Goal: Contribute content: Add original content to the website for others to see

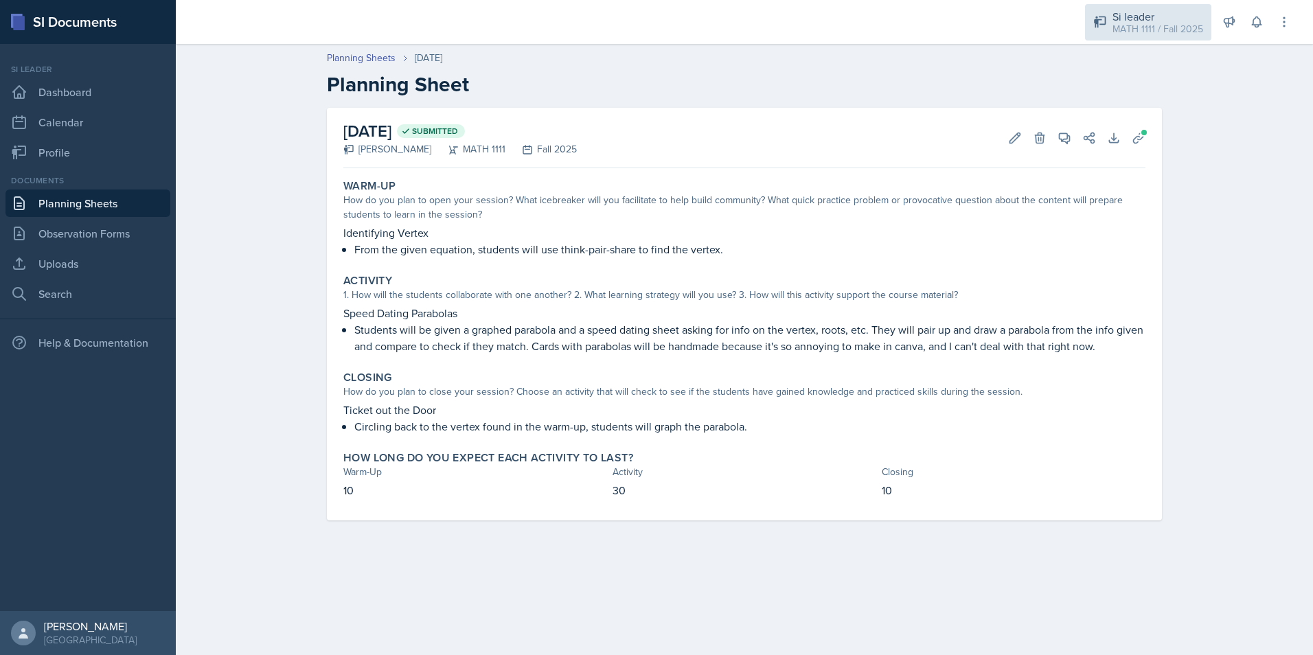
click at [1133, 26] on div "MATH 1111 / Fall 2025" at bounding box center [1158, 29] width 91 height 14
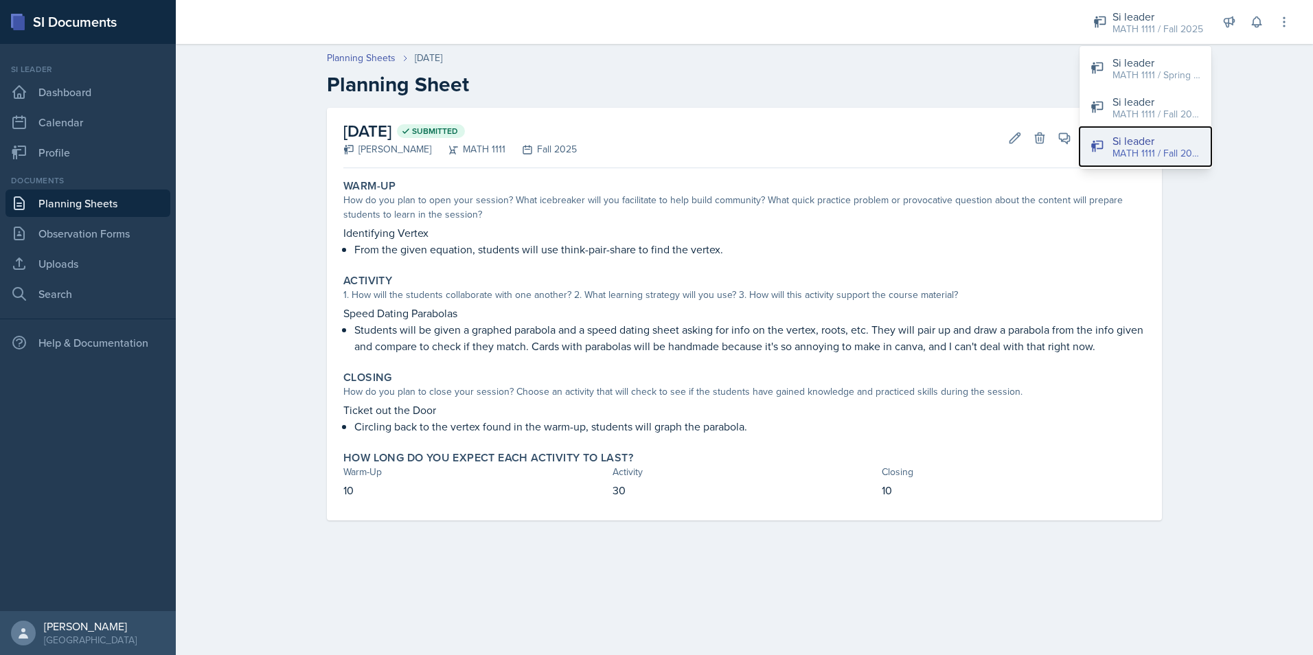
click at [1140, 144] on div "Si leader" at bounding box center [1157, 141] width 88 height 16
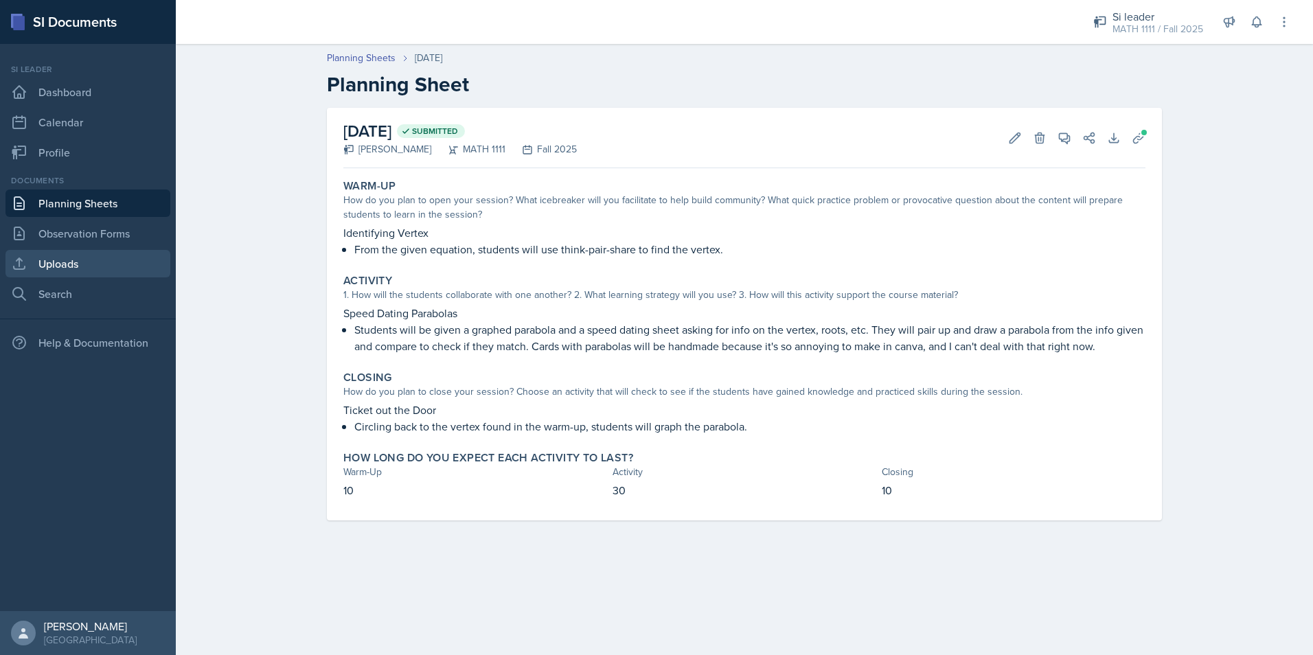
click at [124, 263] on link "Uploads" at bounding box center [87, 263] width 165 height 27
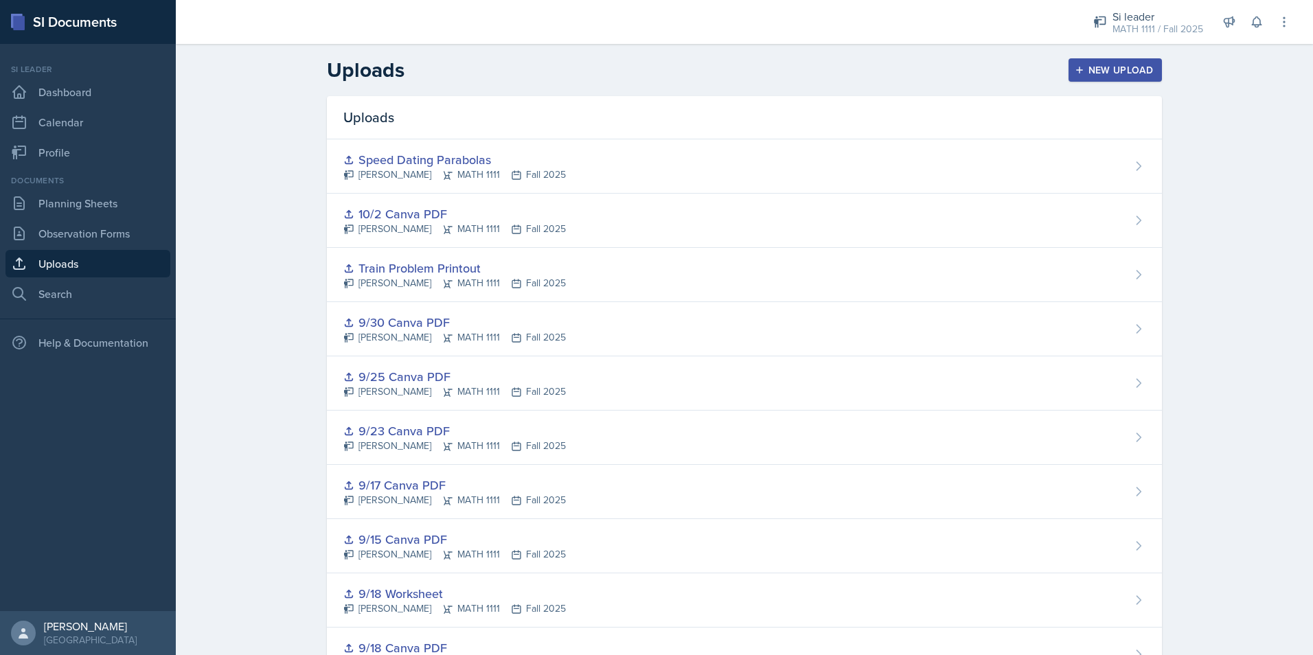
click at [1103, 65] on div "New Upload" at bounding box center [1116, 70] width 76 height 11
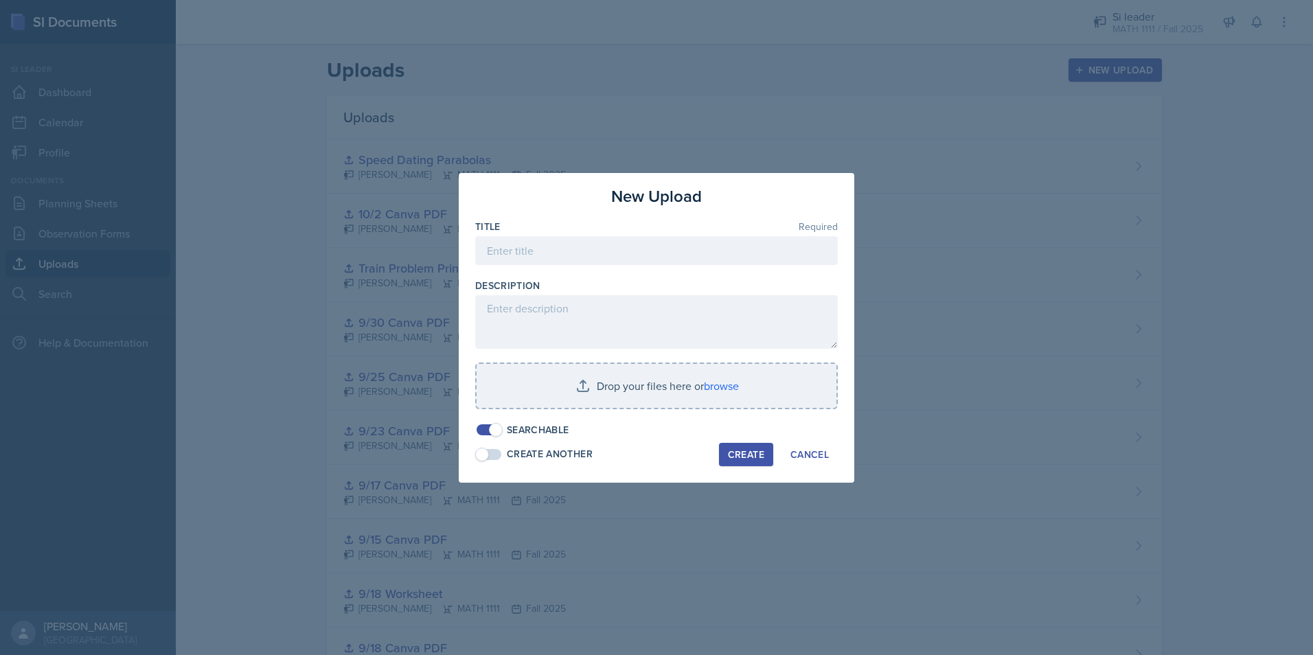
click at [532, 233] on div "Title Required" at bounding box center [656, 227] width 363 height 14
click at [551, 241] on input at bounding box center [656, 250] width 363 height 29
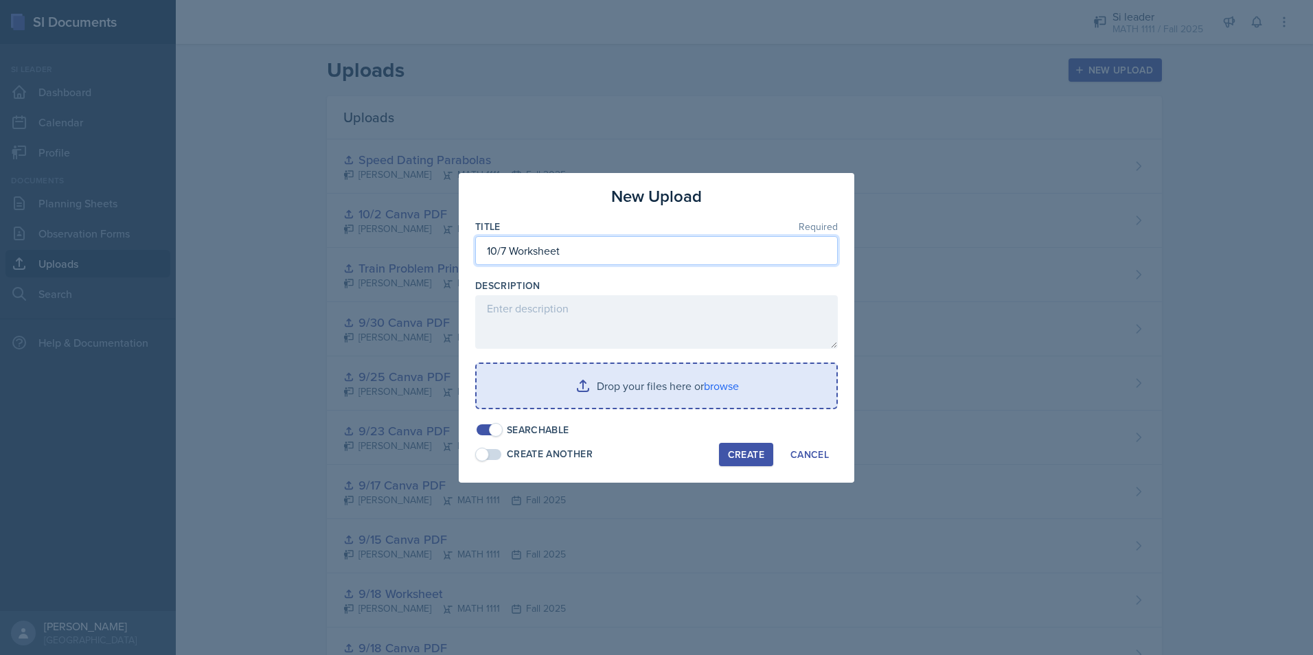
type input "10/7 Worksheet"
click at [642, 383] on input "file" at bounding box center [657, 386] width 360 height 44
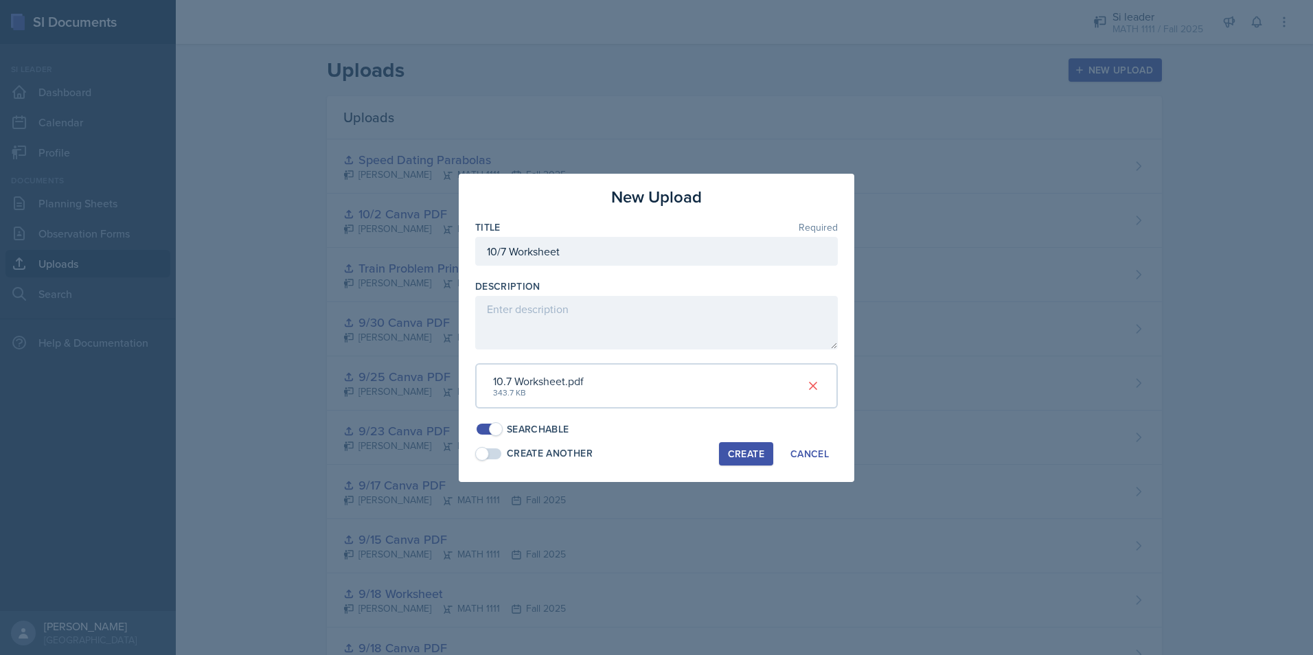
click at [754, 459] on div "Create" at bounding box center [746, 453] width 36 height 11
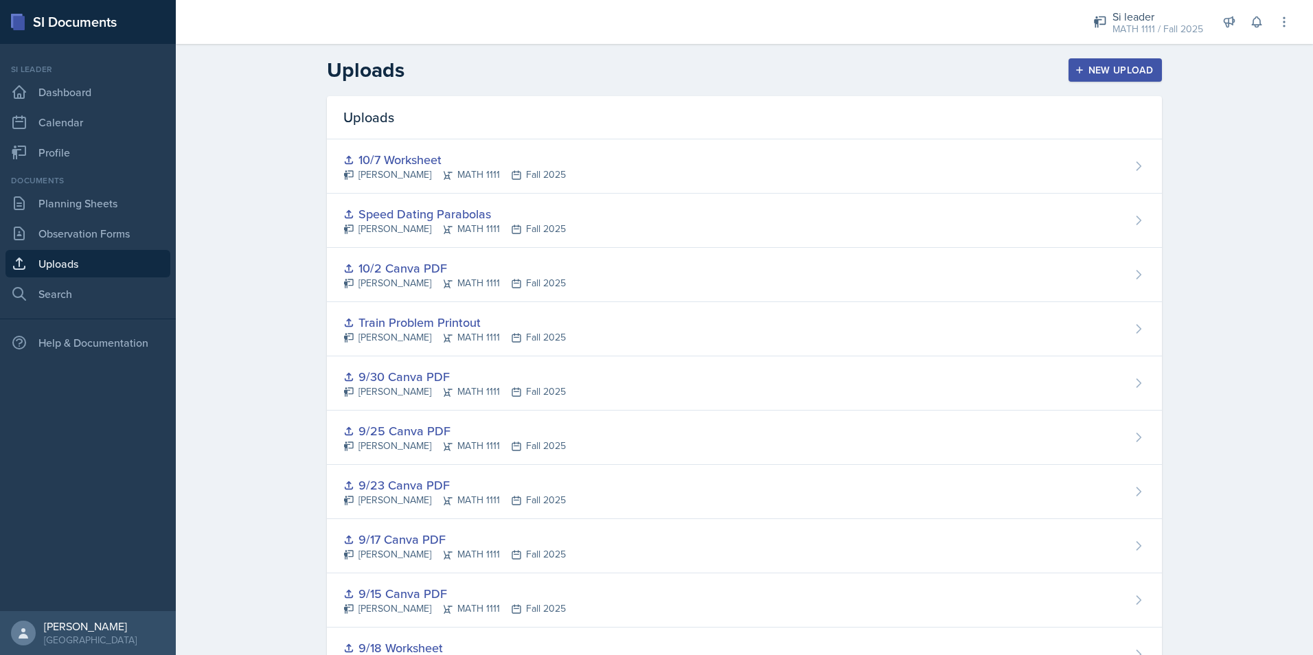
click at [1108, 71] on div "New Upload" at bounding box center [1116, 70] width 76 height 11
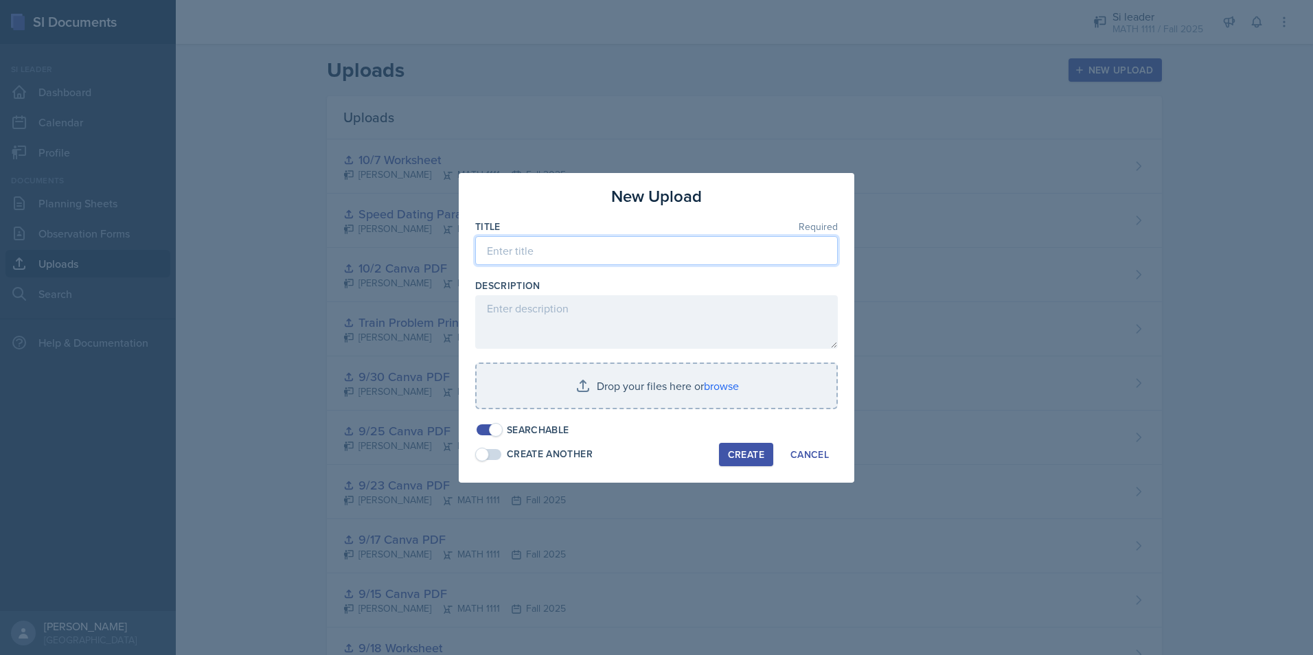
click at [631, 263] on input at bounding box center [656, 250] width 363 height 29
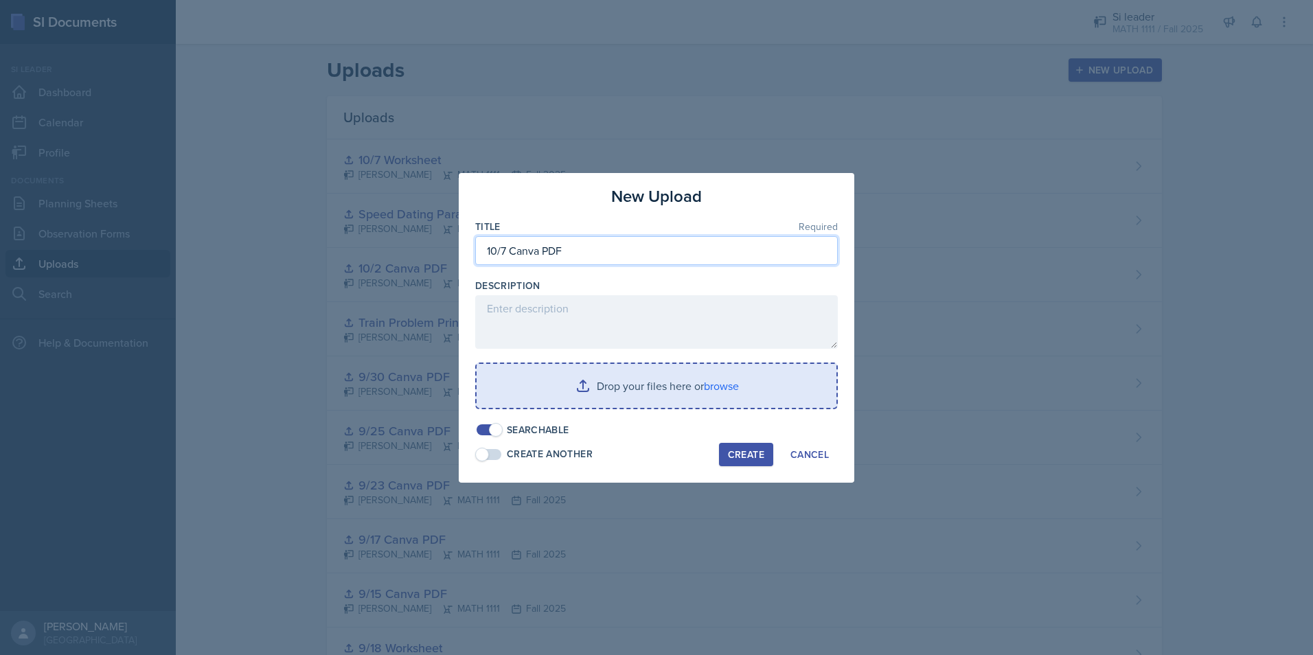
type input "10/7 Canva PDF"
click at [668, 390] on input "file" at bounding box center [657, 386] width 360 height 44
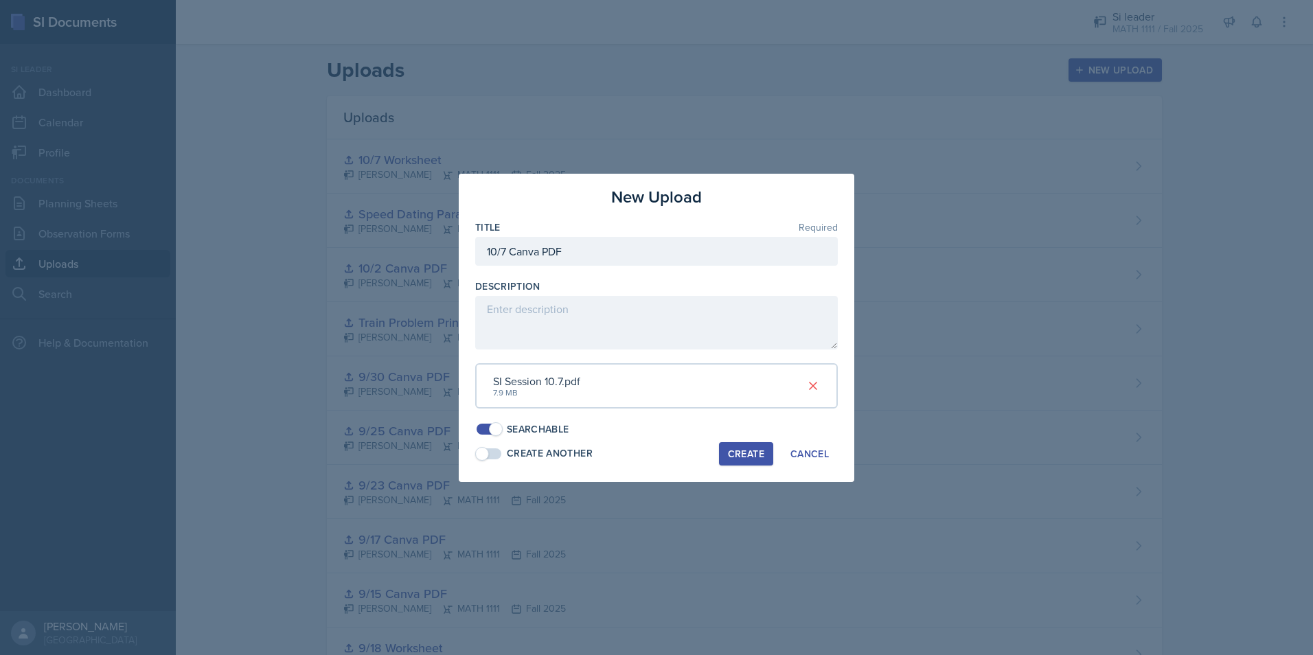
click at [755, 459] on div "Create" at bounding box center [746, 453] width 36 height 11
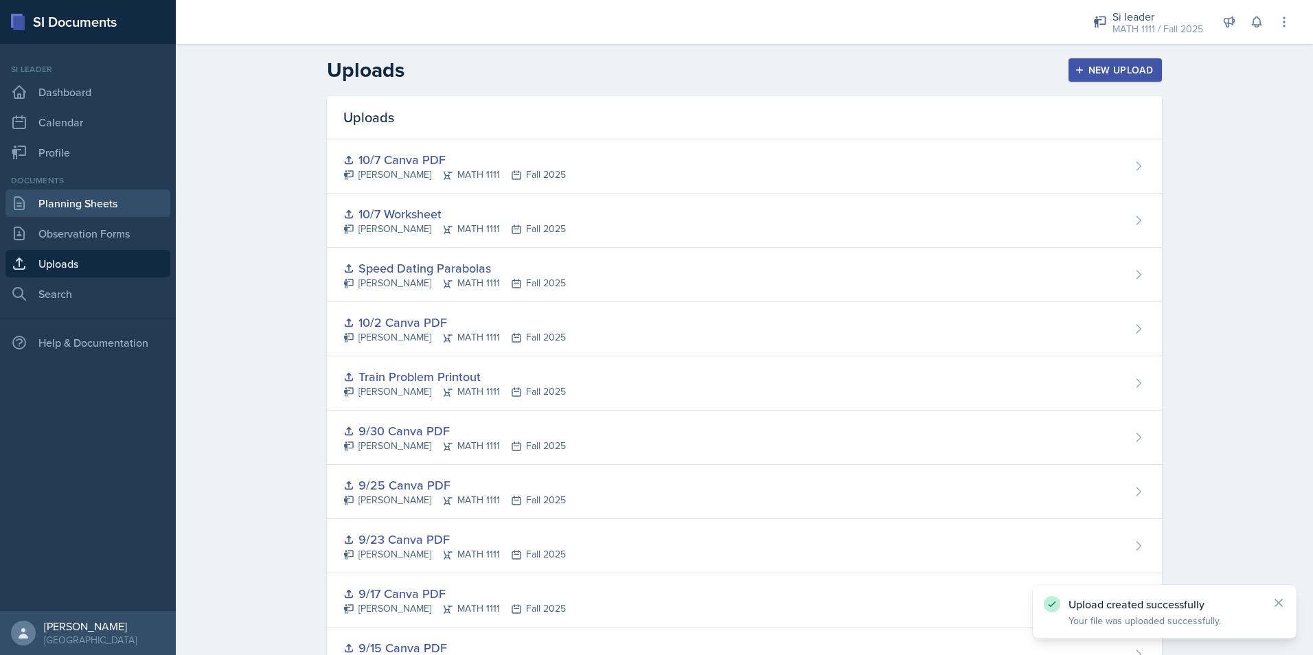
click at [89, 201] on link "Planning Sheets" at bounding box center [87, 203] width 165 height 27
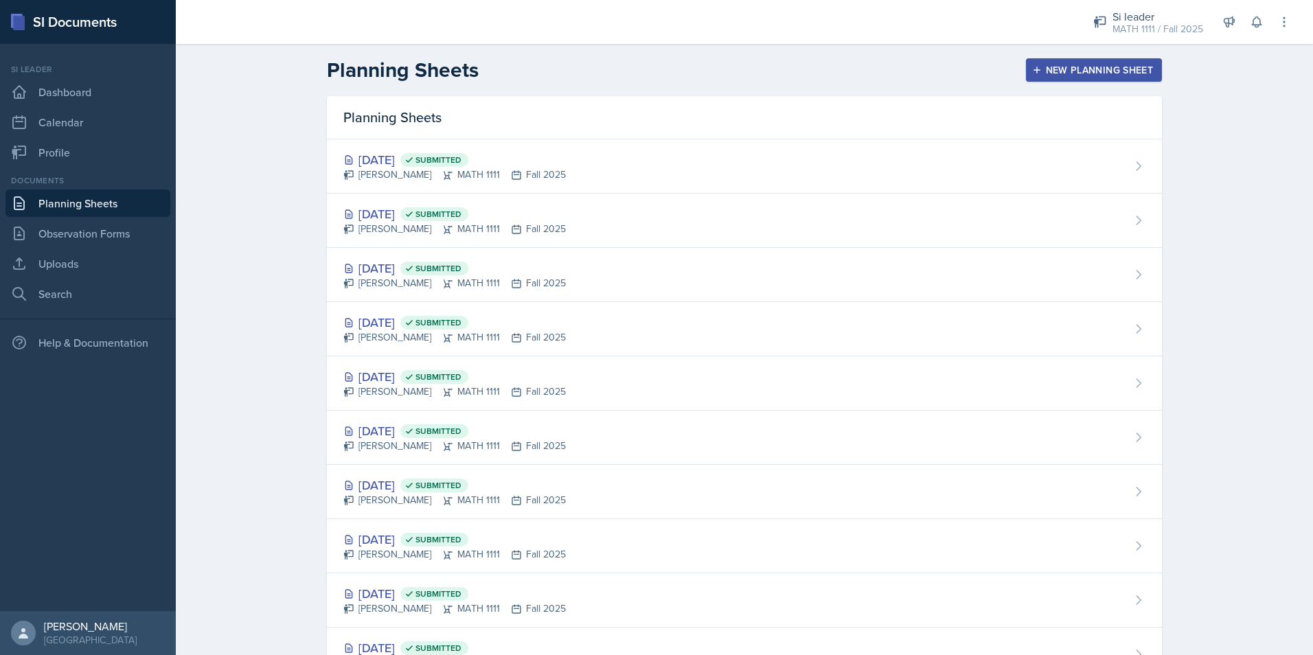
click at [1068, 80] on button "New Planning Sheet" at bounding box center [1094, 69] width 136 height 23
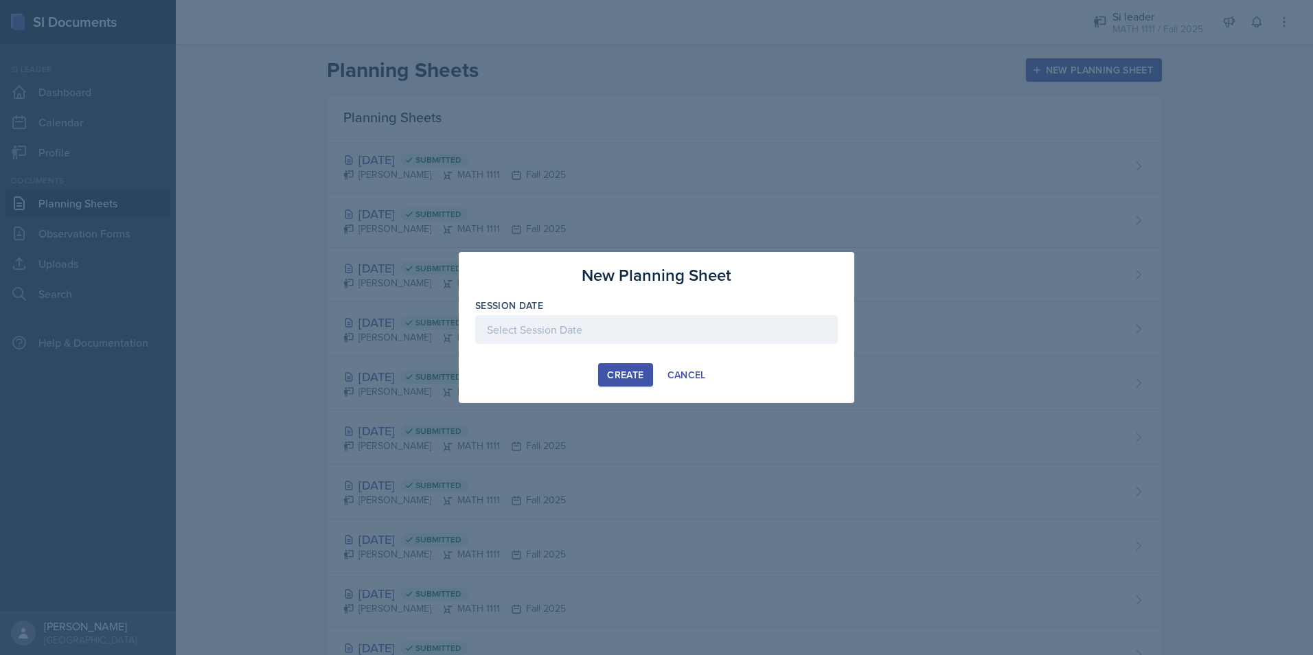
click at [585, 337] on div at bounding box center [656, 329] width 363 height 29
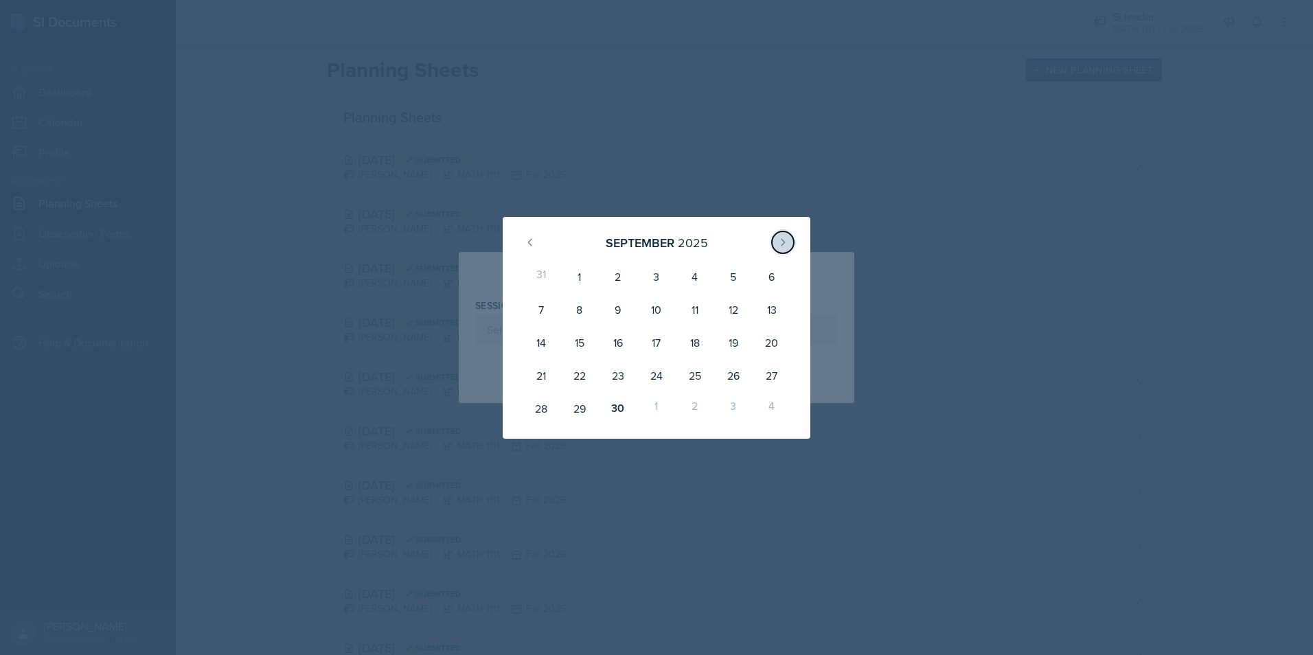
click at [789, 244] on button at bounding box center [783, 242] width 22 height 22
click at [622, 303] on div "7" at bounding box center [618, 309] width 38 height 33
type input "[DATE]"
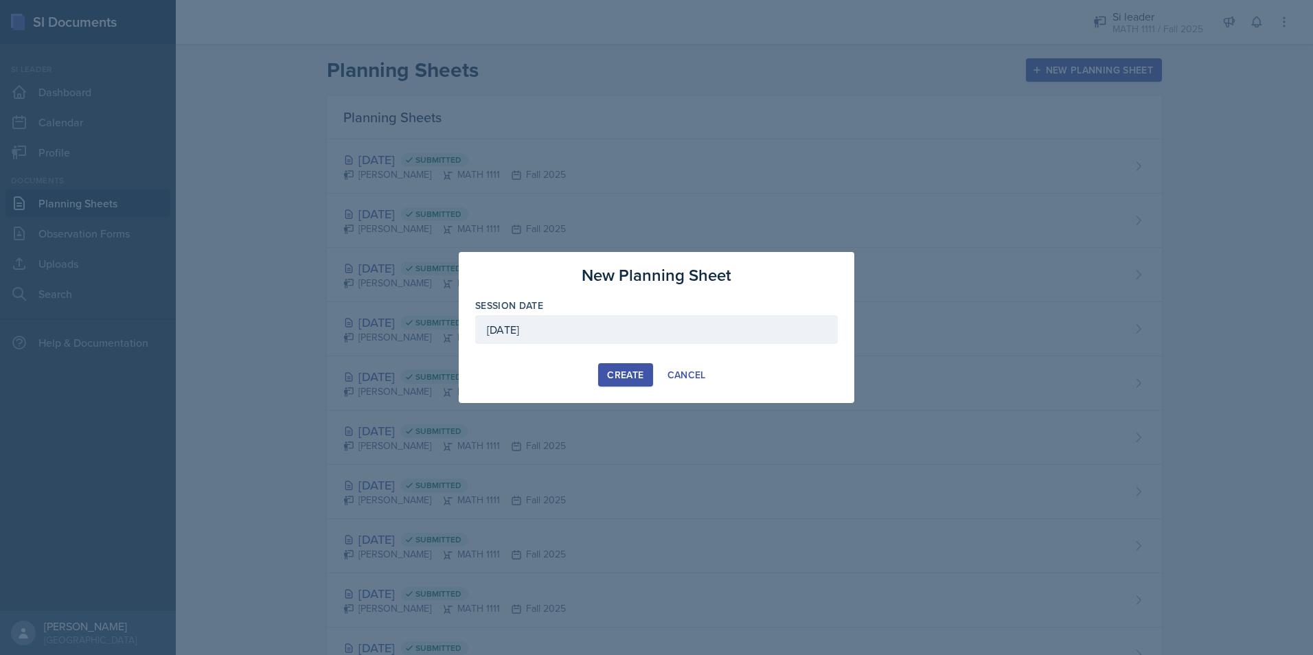
click at [611, 367] on button "Create" at bounding box center [625, 374] width 54 height 23
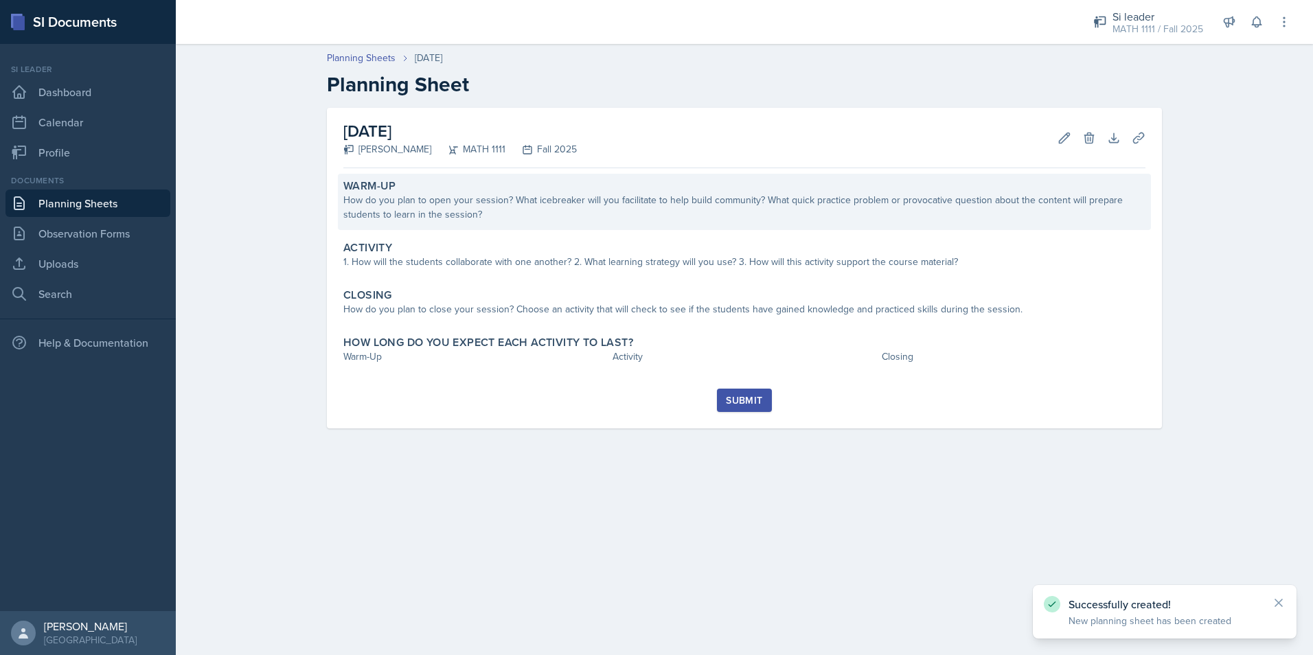
click at [573, 215] on div "How do you plan to open your session? What icebreaker will you facilitate to he…" at bounding box center [744, 207] width 802 height 29
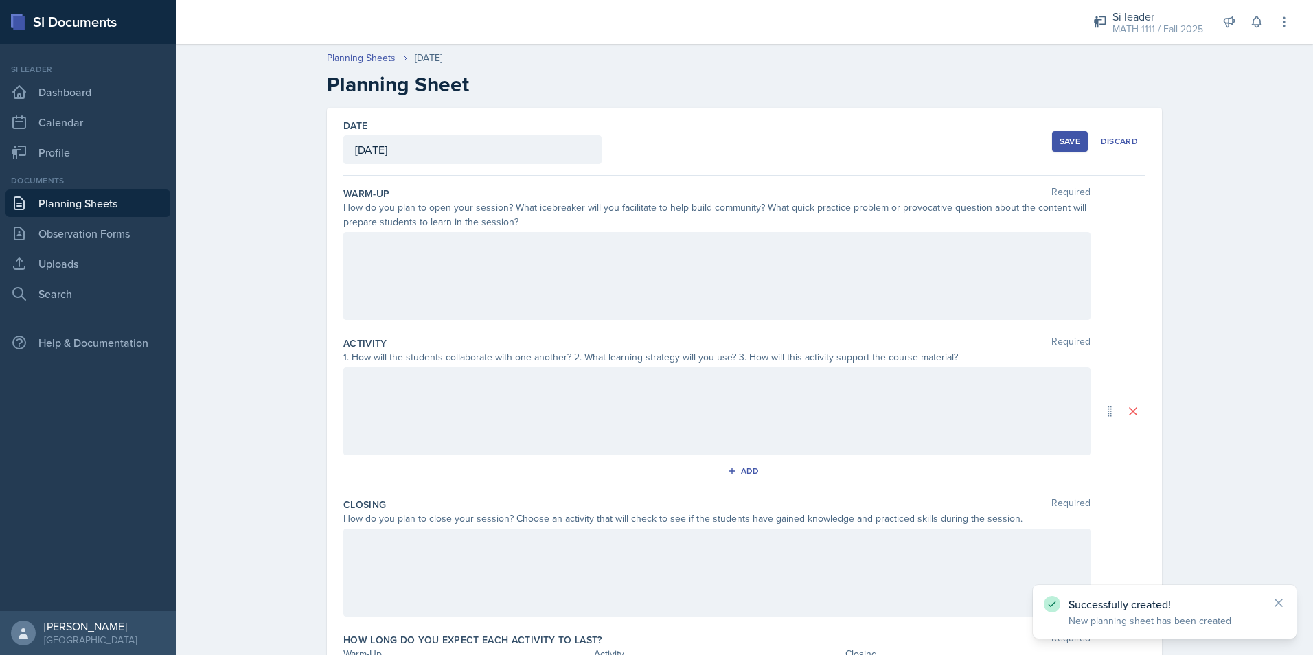
click at [572, 258] on div at bounding box center [716, 276] width 747 height 88
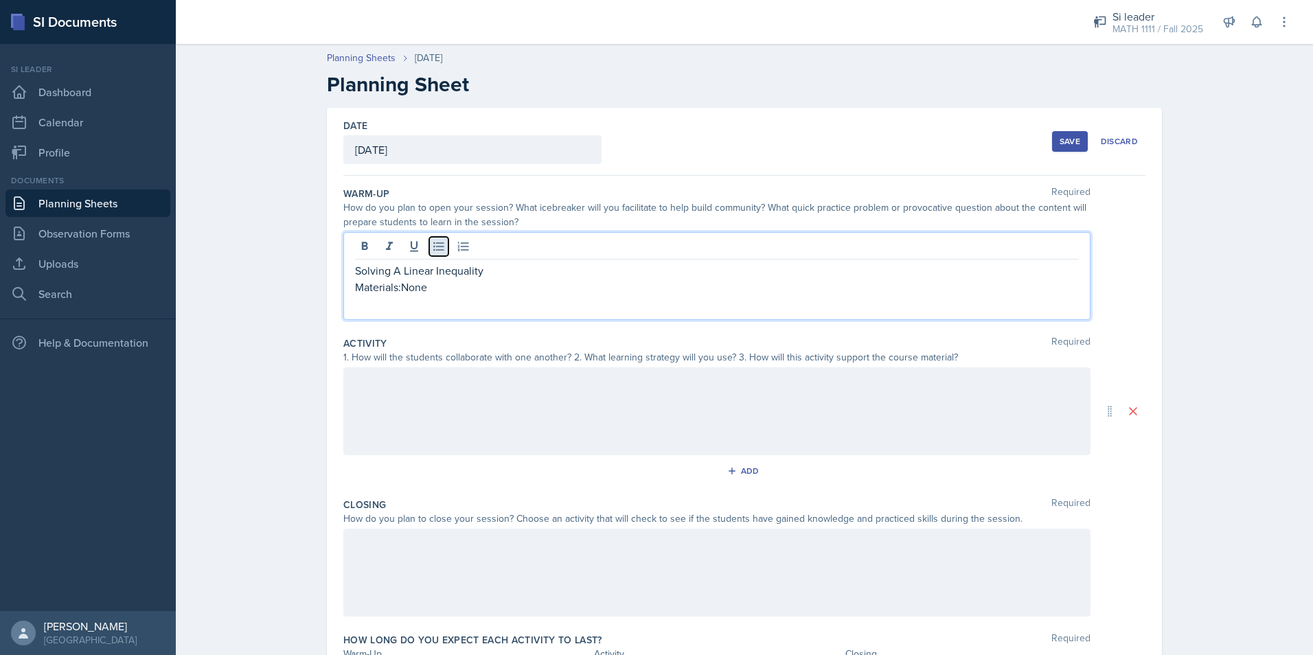
click at [434, 249] on icon at bounding box center [439, 247] width 14 height 14
click at [415, 300] on p at bounding box center [722, 303] width 713 height 16
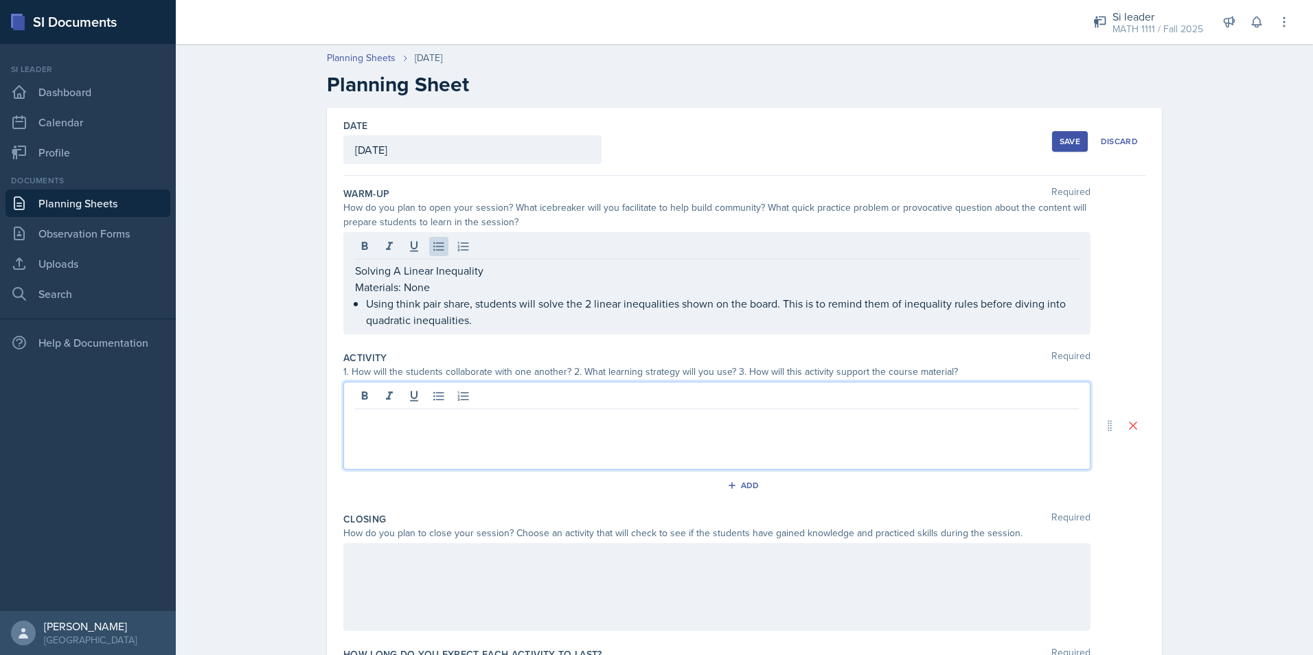
click at [529, 397] on div at bounding box center [716, 426] width 747 height 88
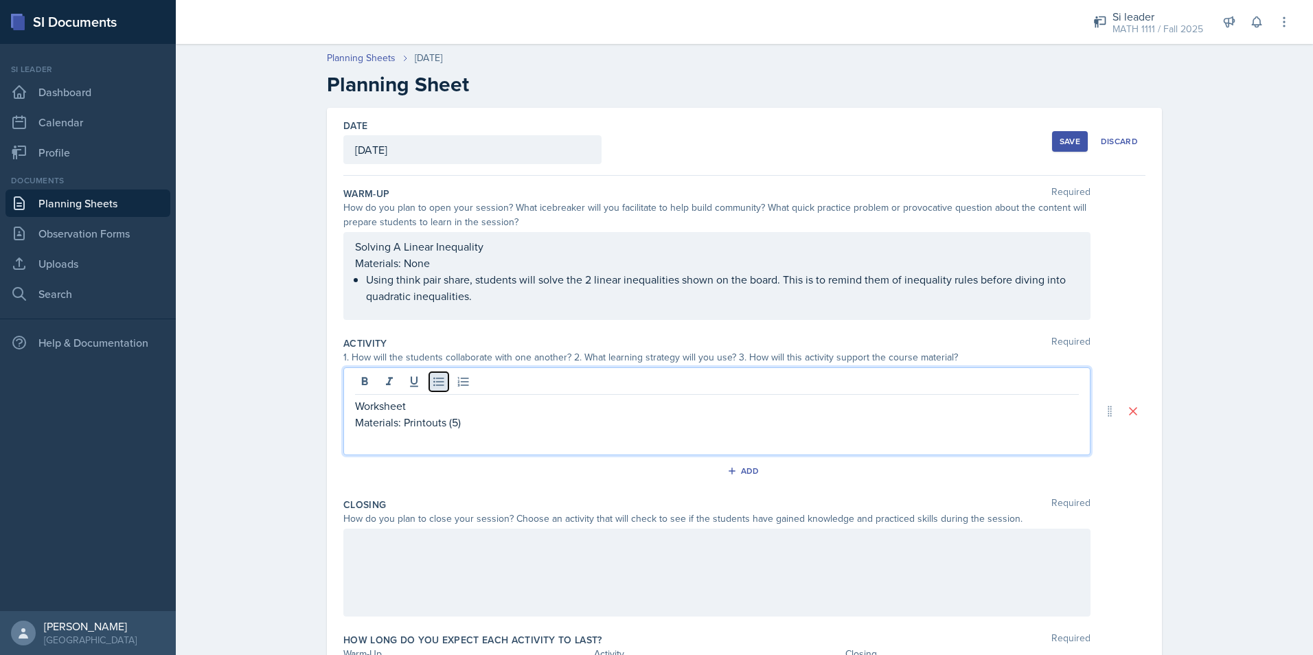
click at [433, 385] on icon at bounding box center [439, 382] width 14 height 14
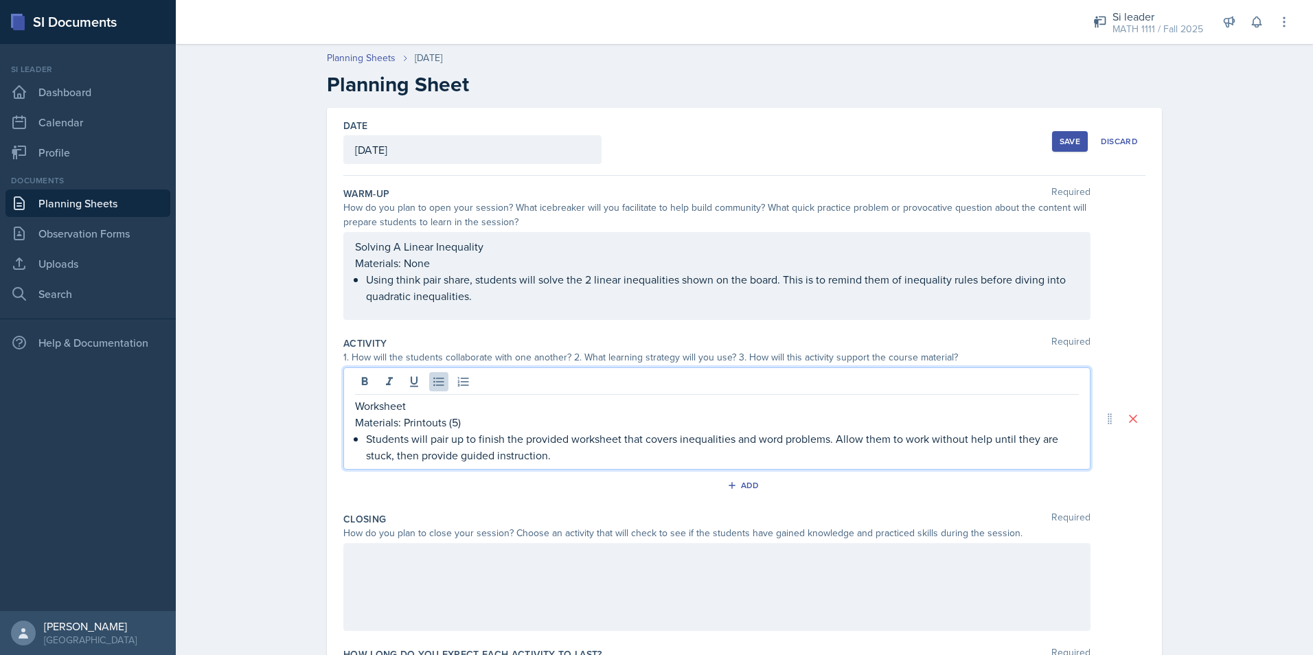
click at [420, 560] on div at bounding box center [716, 587] width 747 height 88
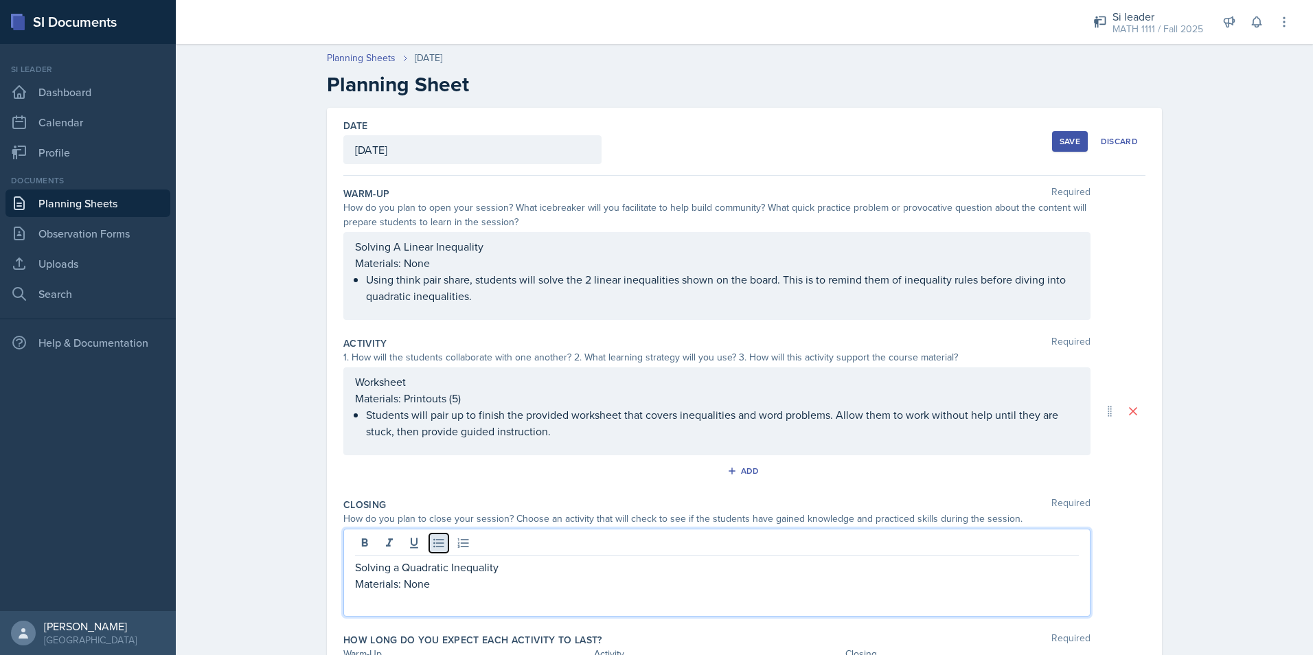
click at [442, 544] on button at bounding box center [438, 543] width 19 height 19
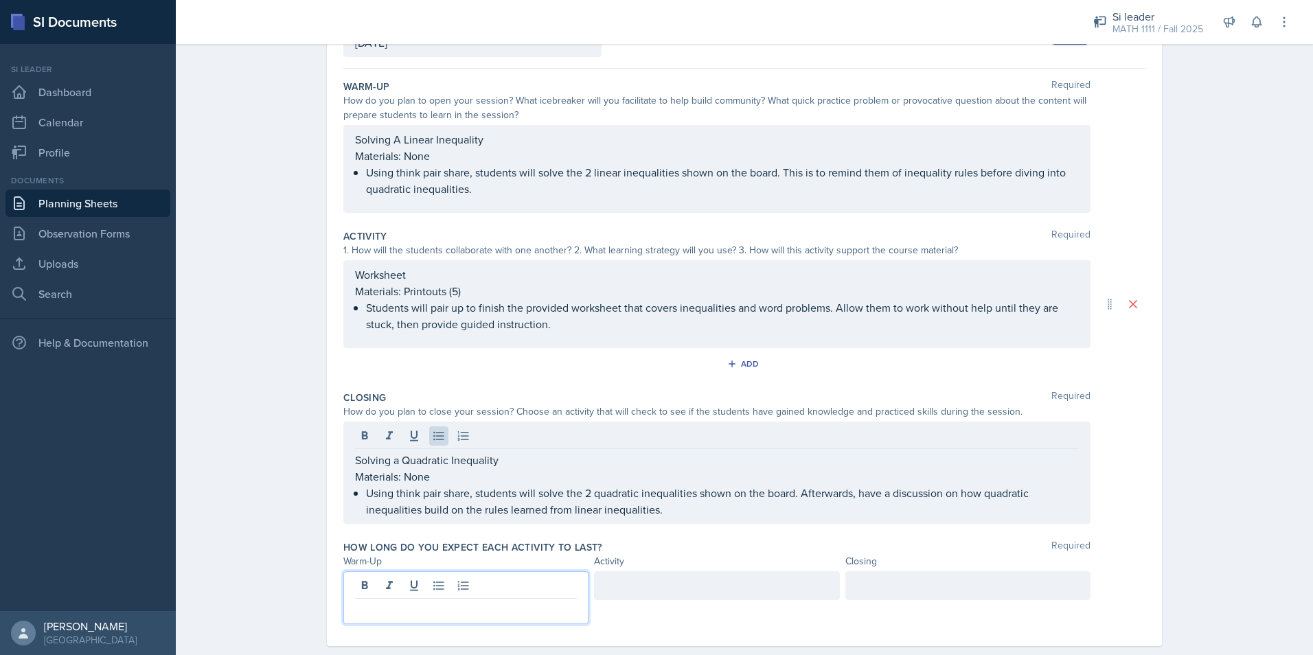
click at [390, 602] on p at bounding box center [466, 610] width 222 height 16
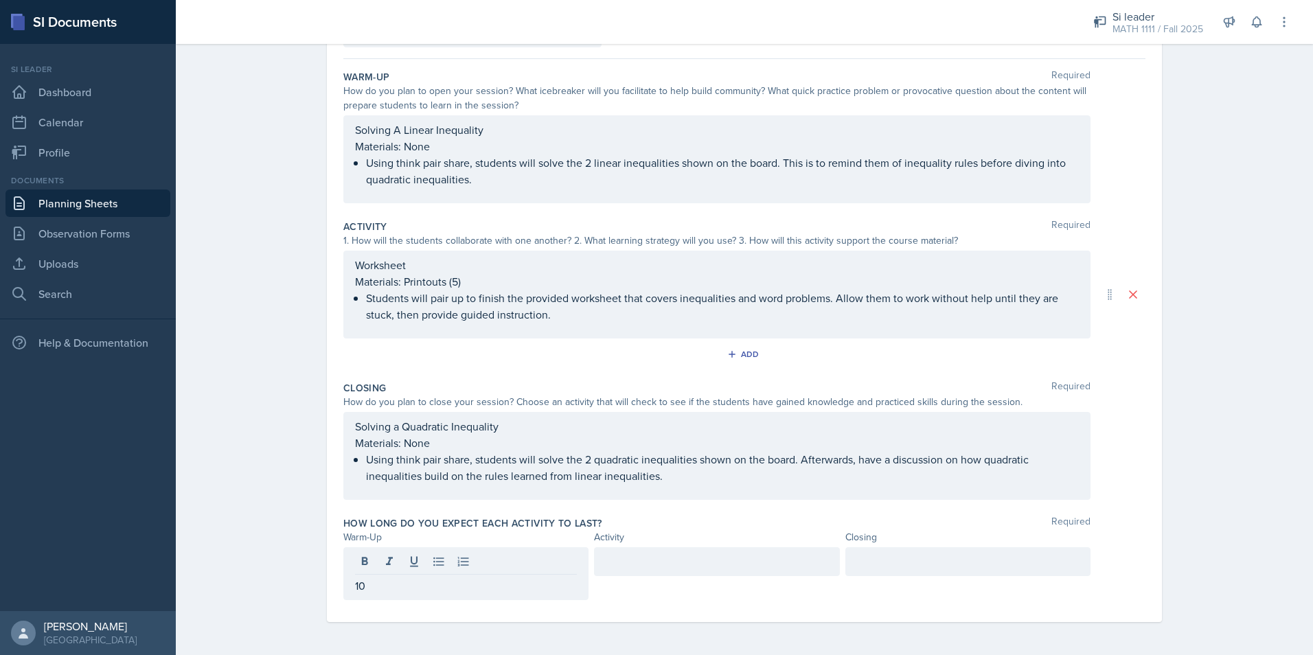
click at [638, 570] on div at bounding box center [716, 561] width 245 height 29
click at [915, 569] on div at bounding box center [967, 561] width 245 height 29
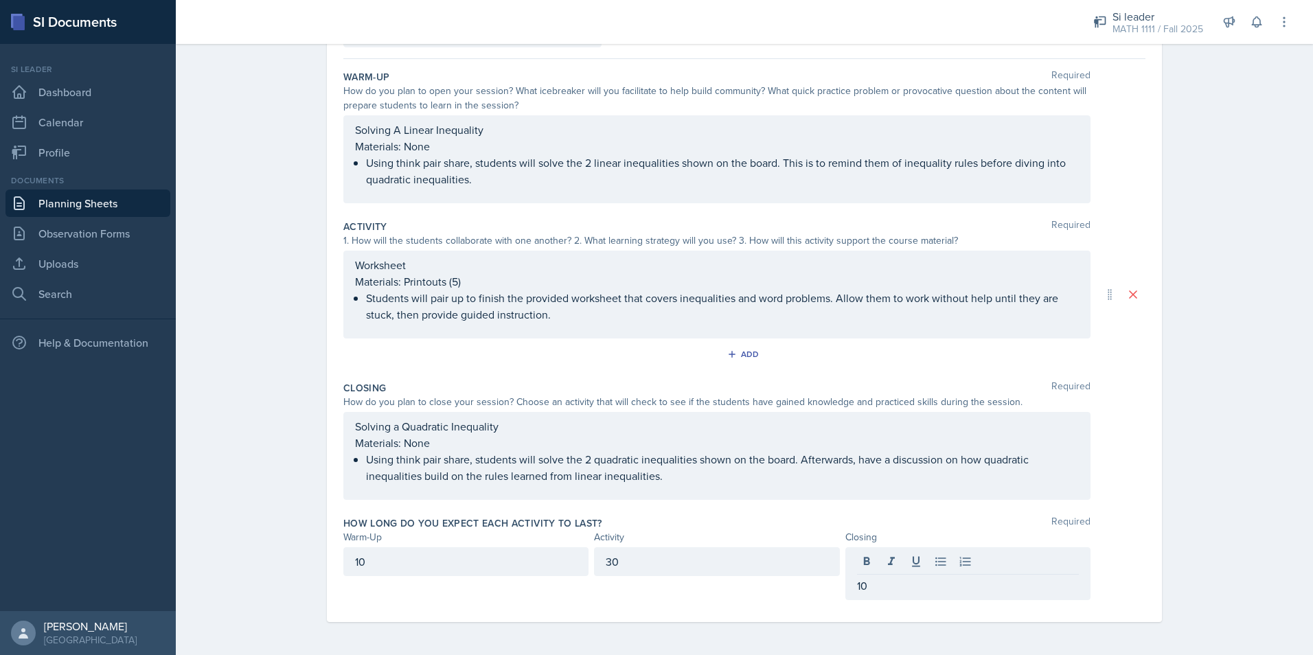
click at [1079, 526] on span "Required" at bounding box center [1070, 523] width 39 height 14
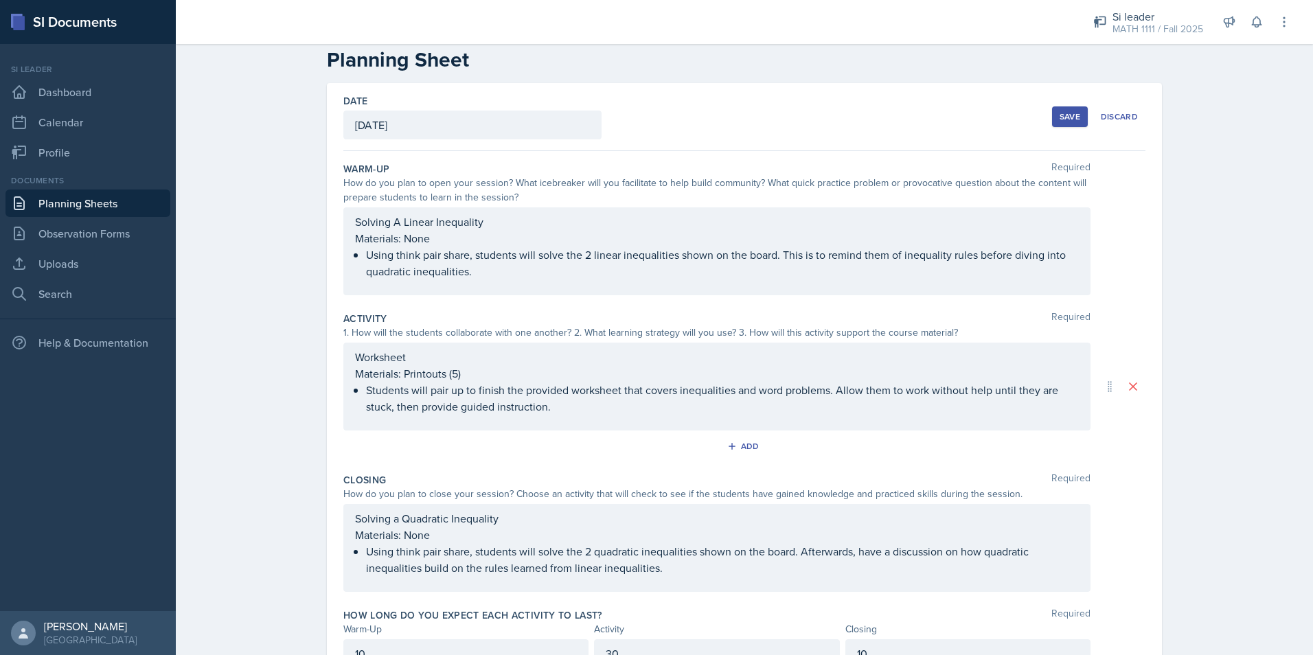
scroll to position [24, 0]
click at [1069, 122] on div "Save" at bounding box center [1070, 117] width 21 height 11
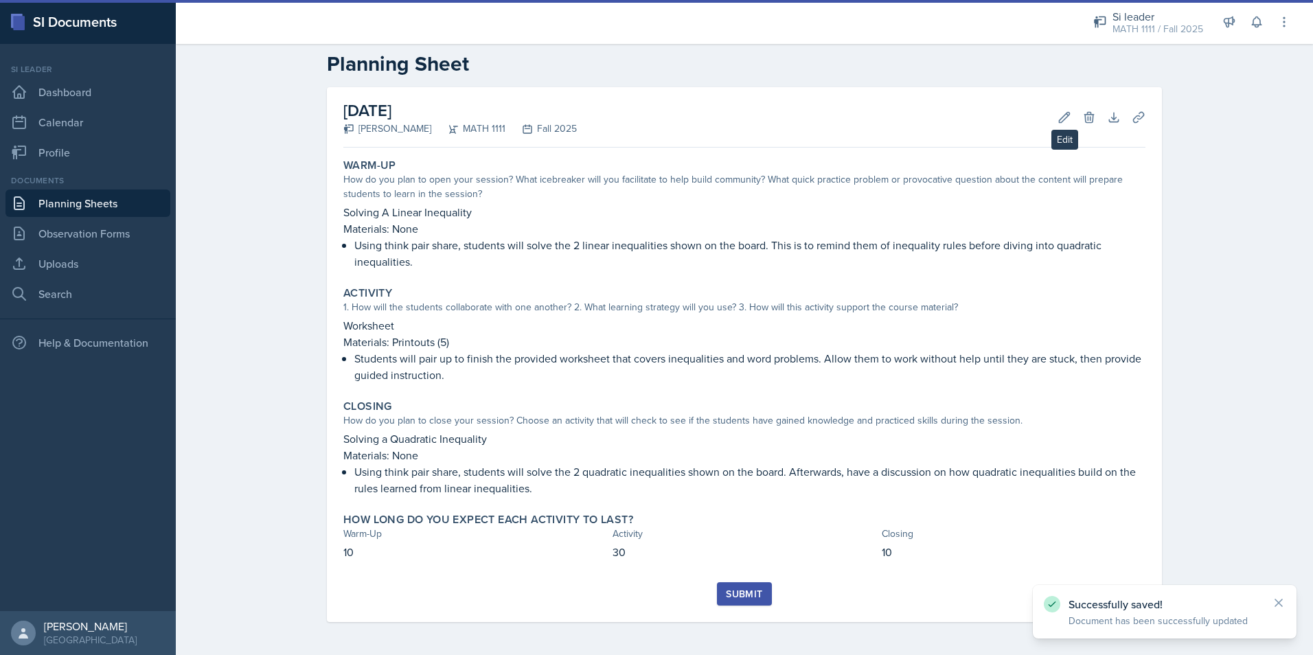
scroll to position [21, 0]
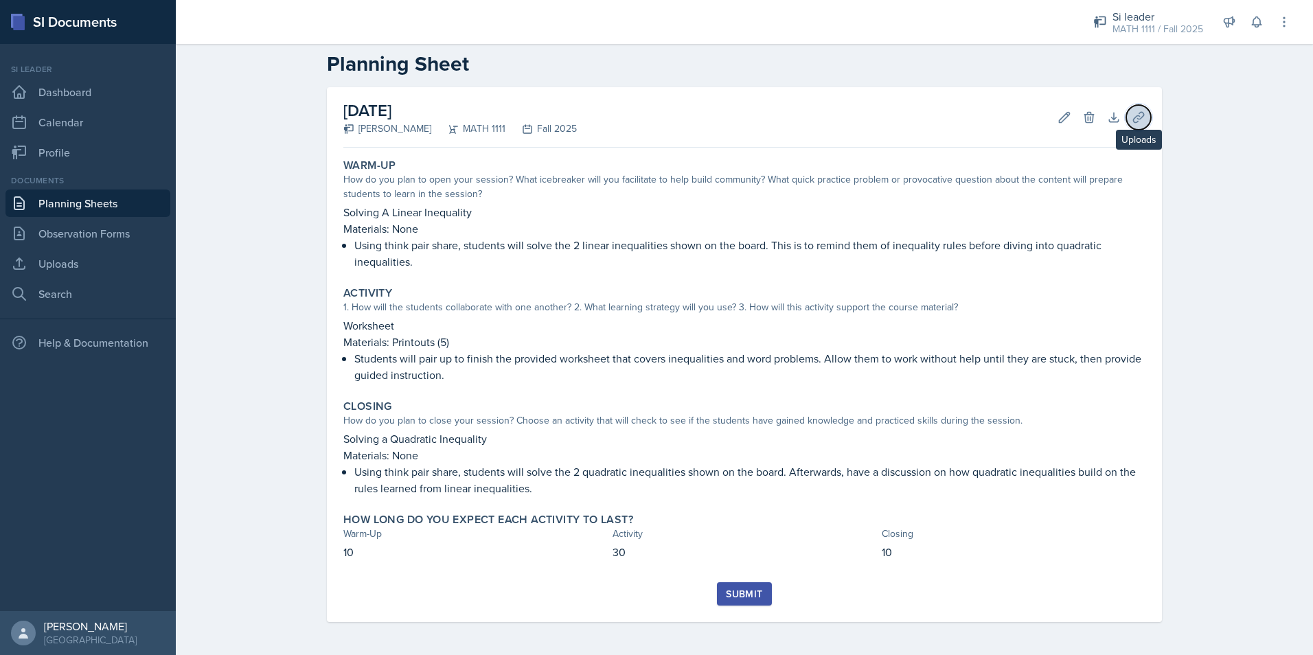
click at [1126, 125] on button "Uploads" at bounding box center [1138, 117] width 25 height 25
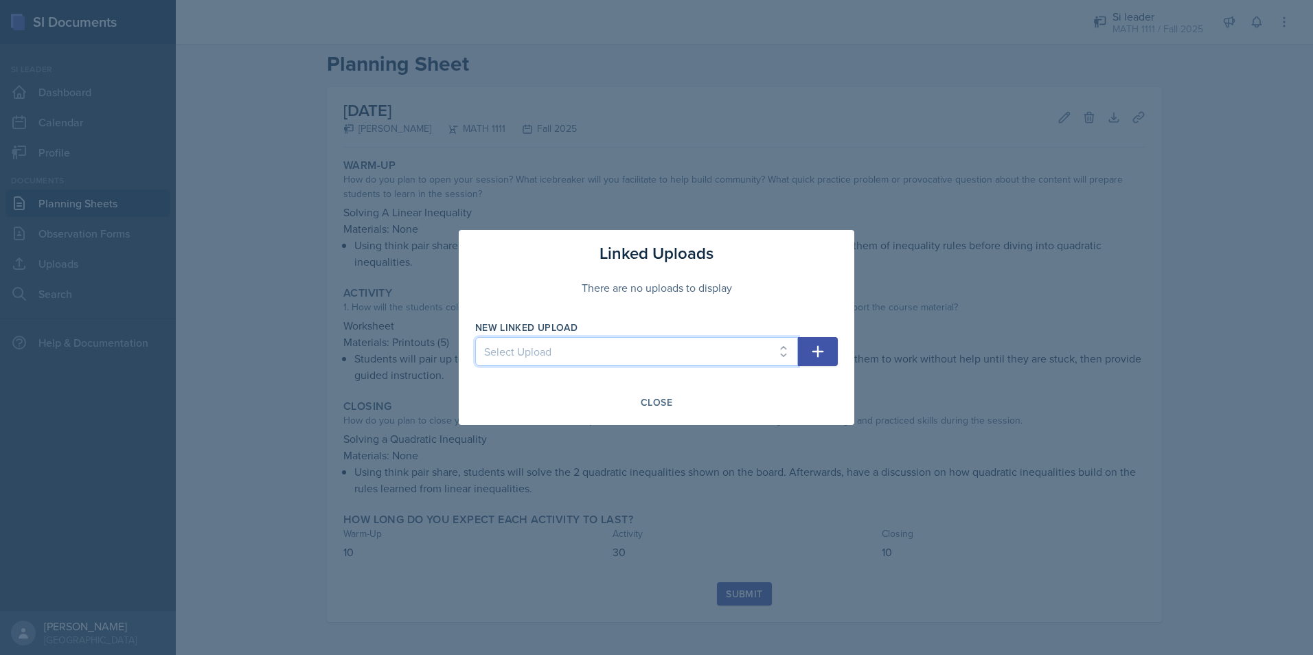
click at [586, 363] on select "Select Upload Mock Session Plan 8/26 Canva PDF 8/28 Canva PDF 8/28 Worksheet 9/…" at bounding box center [636, 351] width 323 height 29
select select "fecdf7d3-4432-4c2d-a380-326196492996"
click at [475, 337] on select "Select Upload Mock Session Plan 8/26 Canva PDF 8/28 Canva PDF 8/28 Worksheet 9/…" at bounding box center [636, 351] width 323 height 29
click at [831, 341] on button "button" at bounding box center [818, 351] width 40 height 29
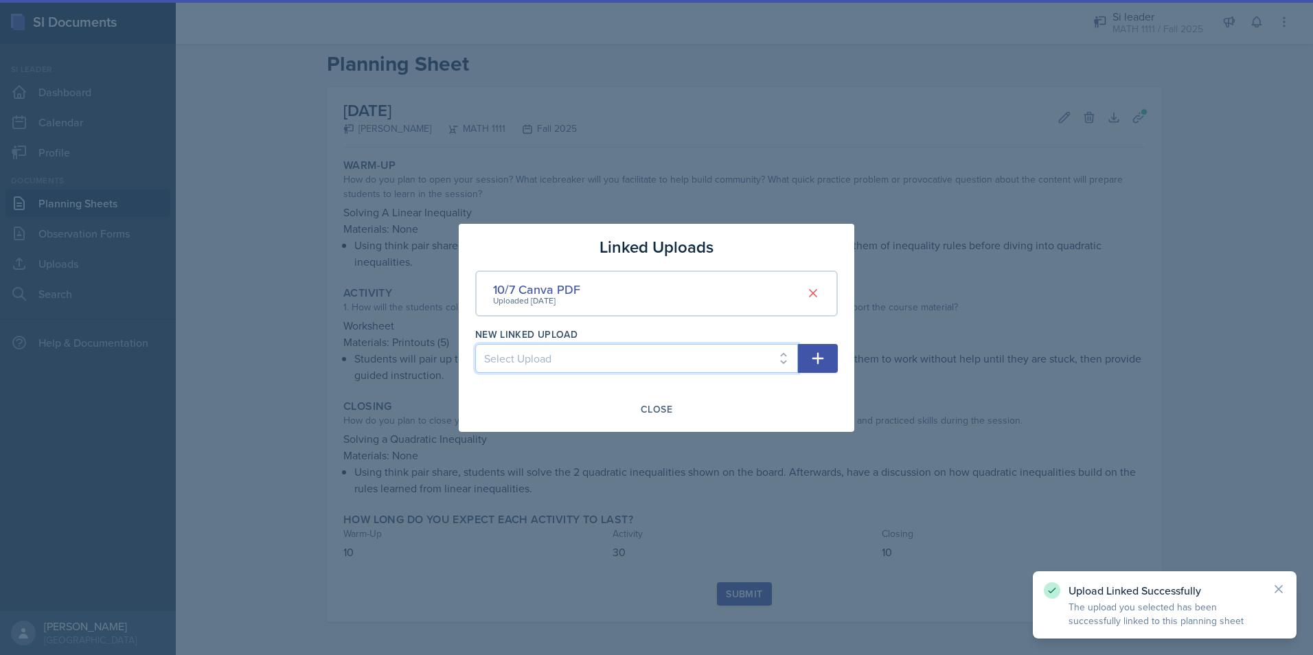
click at [668, 349] on select "Select Upload Mock Session Plan 8/26 Canva PDF 8/28 Canva PDF 8/28 Worksheet 9/…" at bounding box center [636, 358] width 323 height 29
select select "0d2e9475-2f07-4ab2-9f85-e3c2dac3031d"
click at [475, 344] on select "Select Upload Mock Session Plan 8/26 Canva PDF 8/28 Canva PDF 8/28 Worksheet 9/…" at bounding box center [636, 358] width 323 height 29
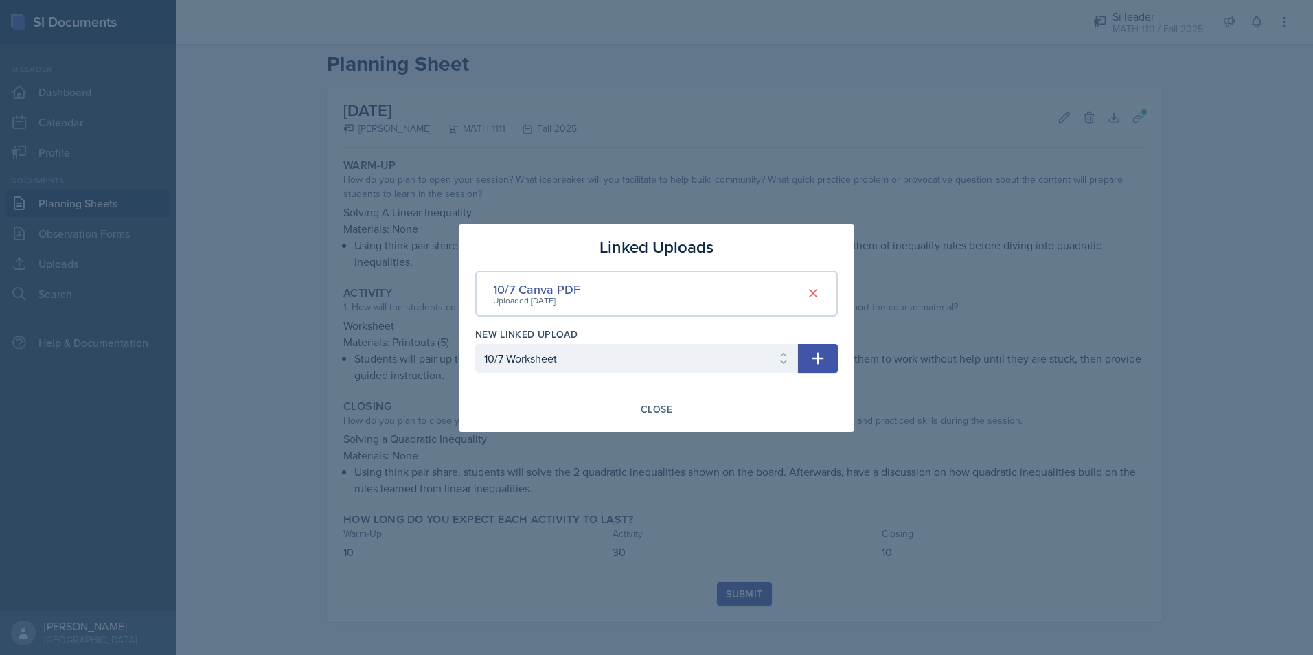
click at [841, 356] on div "Linked Uploads 10/7 Canva PDF Uploaded [DATE] New Linked Upload Select Upload M…" at bounding box center [657, 328] width 396 height 208
click at [830, 354] on button "button" at bounding box center [818, 358] width 40 height 29
select select
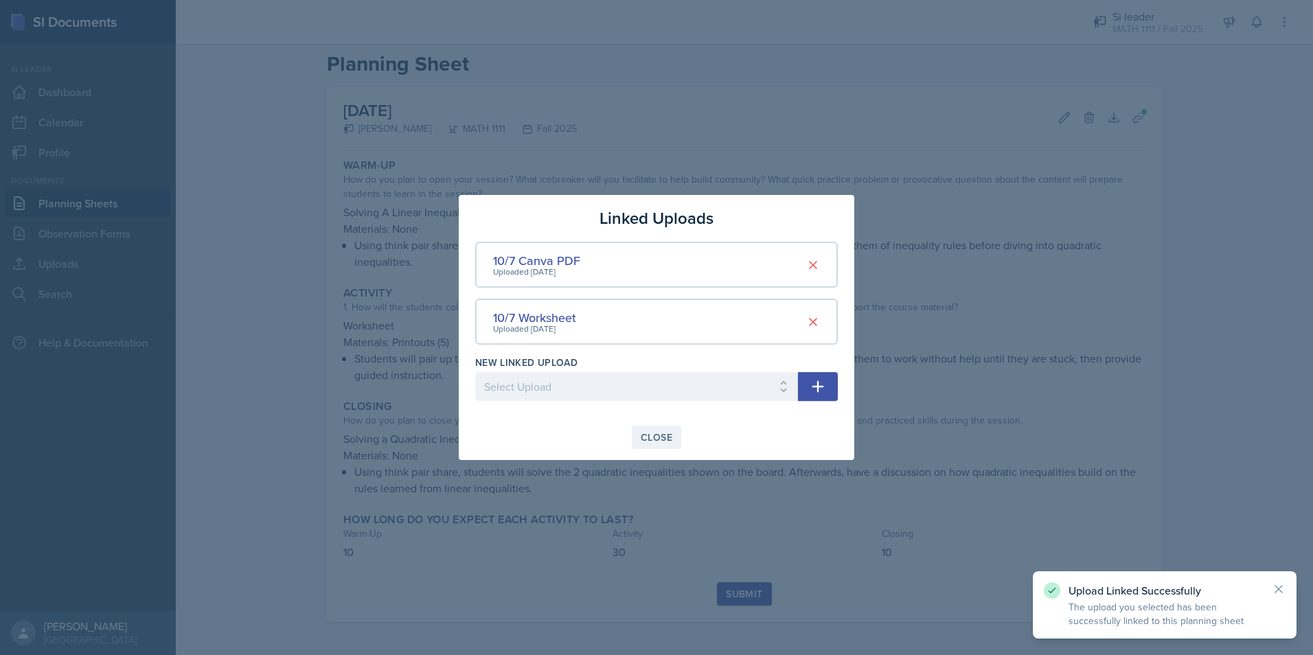
click at [658, 436] on div "Close" at bounding box center [657, 437] width 32 height 11
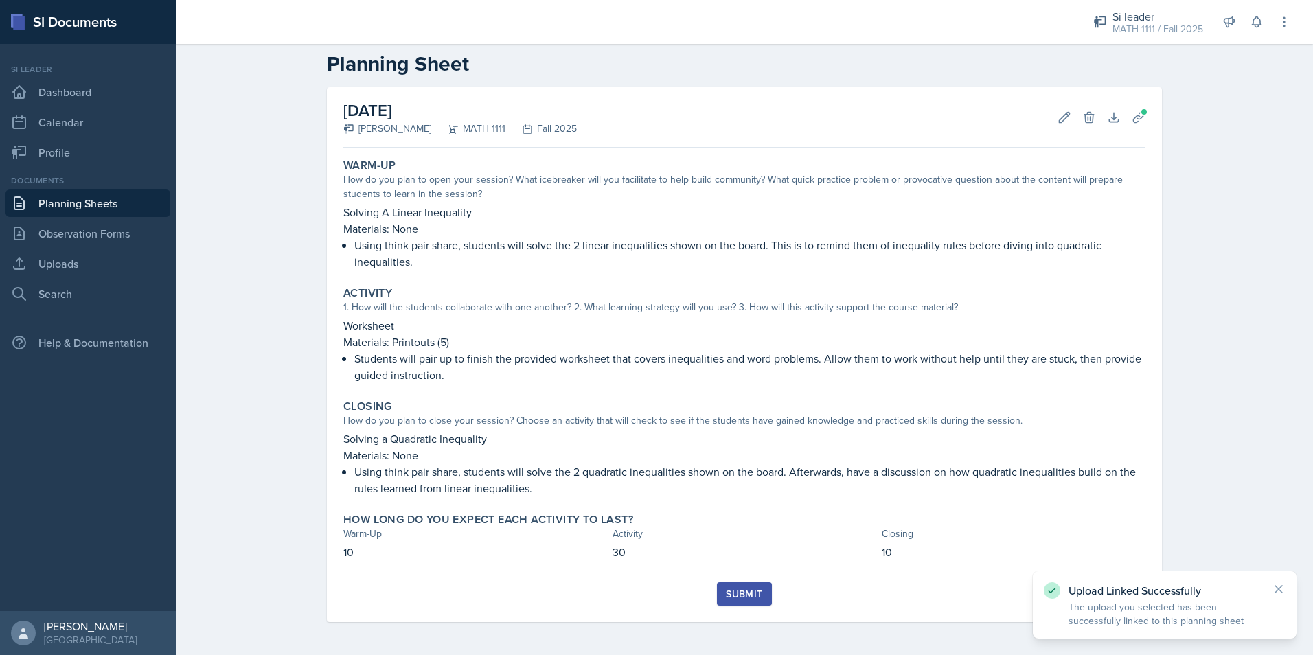
click at [735, 599] on div "Submit" at bounding box center [744, 594] width 36 height 11
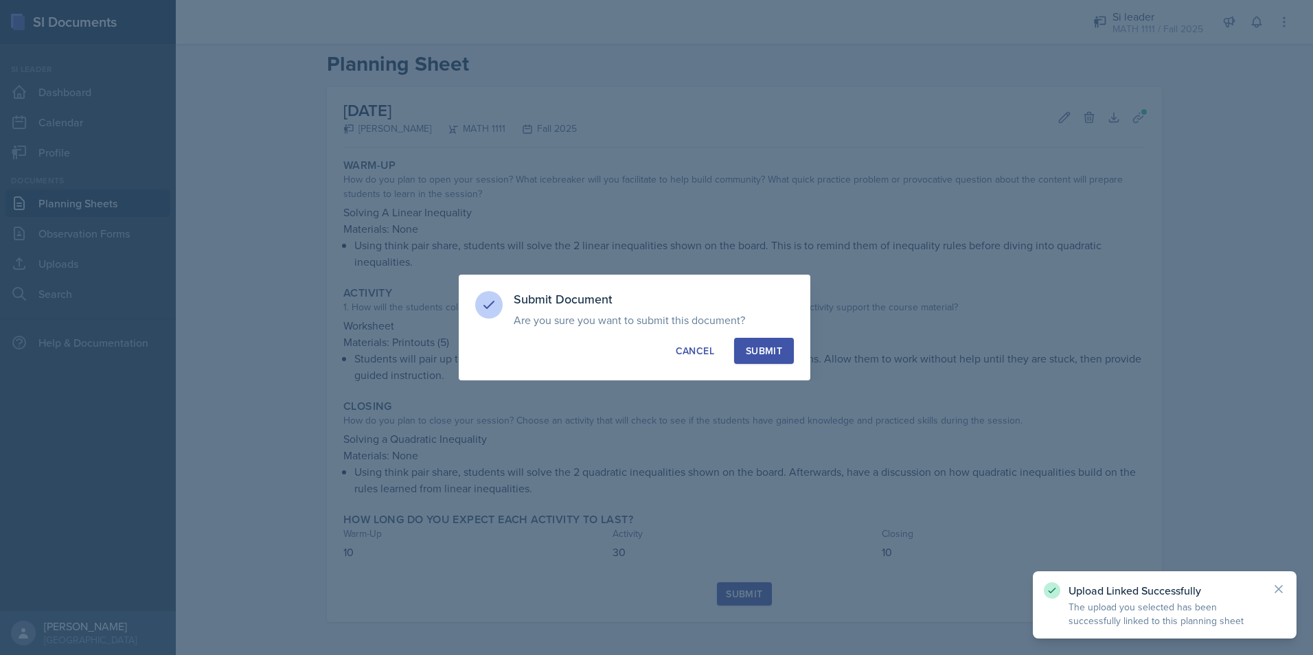
click at [755, 352] on div "Submit" at bounding box center [764, 351] width 36 height 14
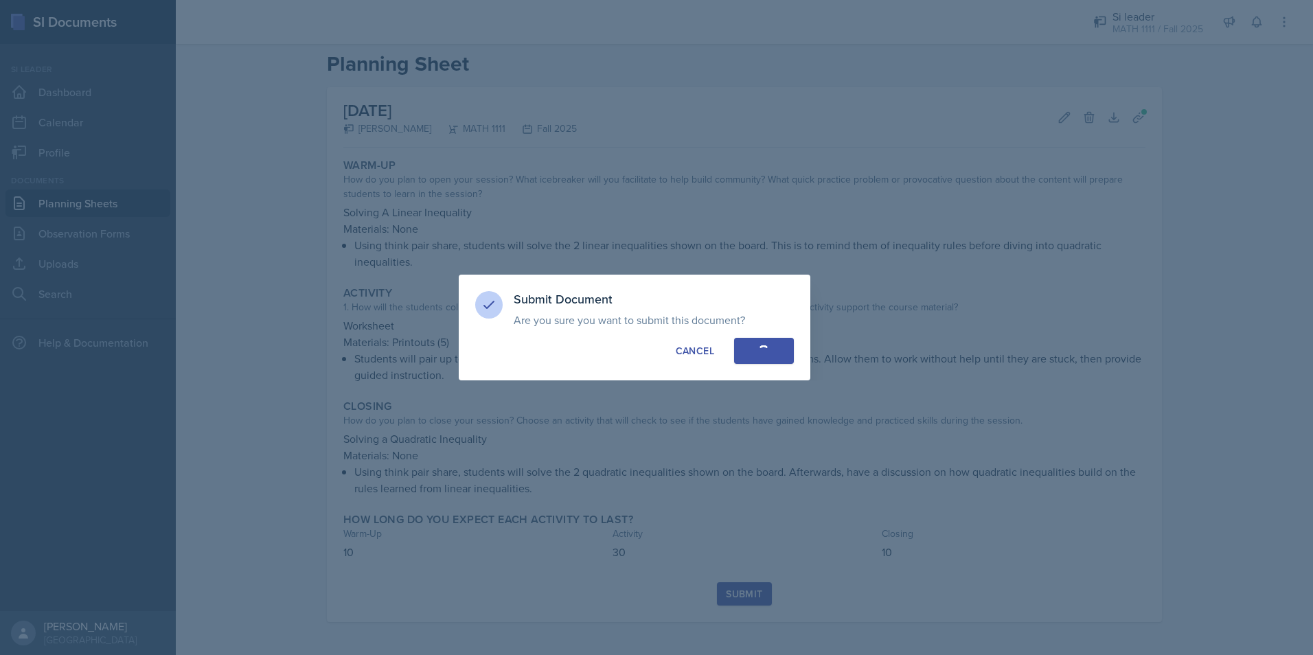
scroll to position [0, 0]
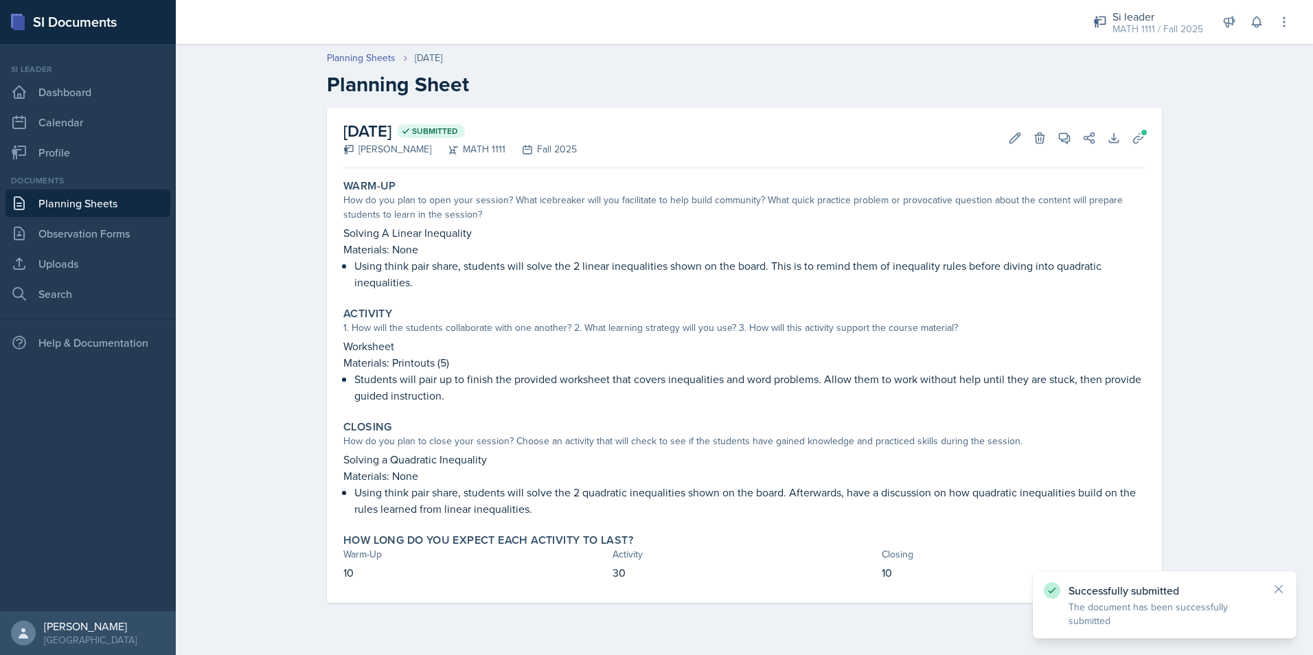
click at [126, 193] on link "Planning Sheets" at bounding box center [87, 203] width 165 height 27
